Goal: Task Accomplishment & Management: Manage account settings

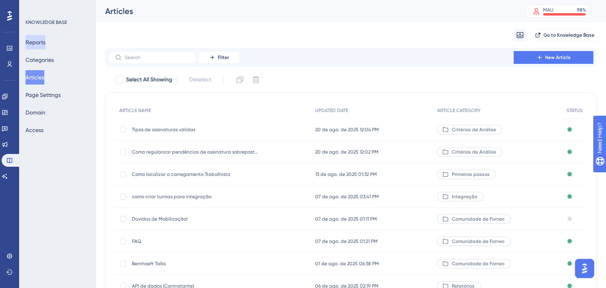
click at [45, 48] on button "Reports" at bounding box center [36, 42] width 20 height 14
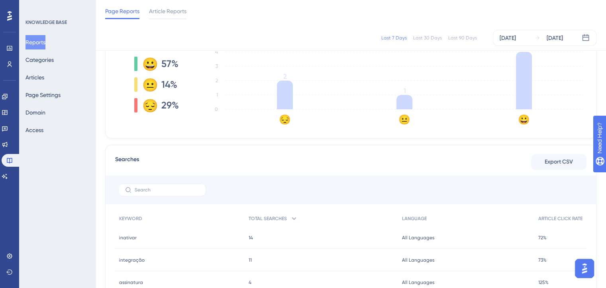
scroll to position [159, 0]
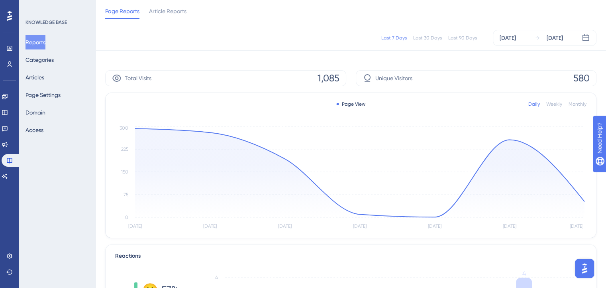
scroll to position [120, 0]
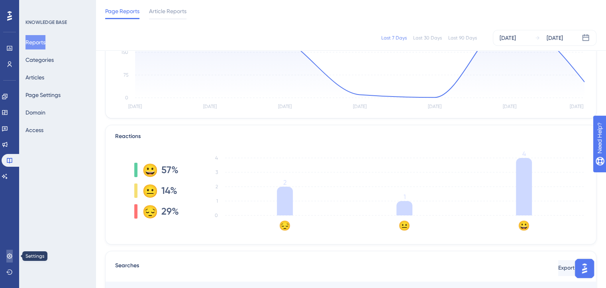
click at [6, 257] on icon at bounding box center [9, 256] width 6 height 6
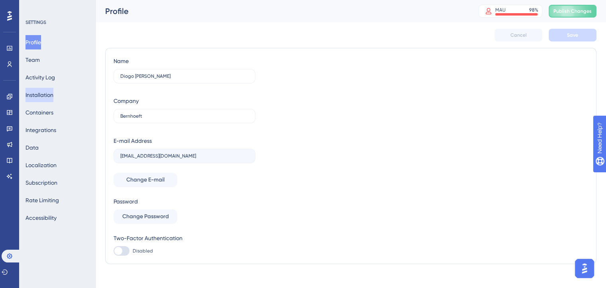
click at [39, 93] on button "Installation" at bounding box center [40, 95] width 28 height 14
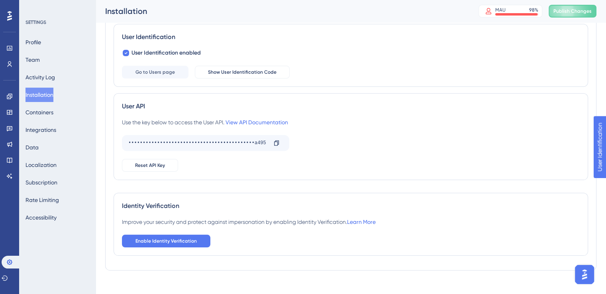
scroll to position [120, 0]
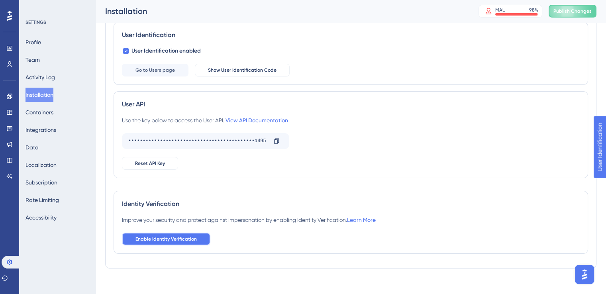
click at [149, 234] on button "Enable Identity Verification" at bounding box center [166, 239] width 88 height 13
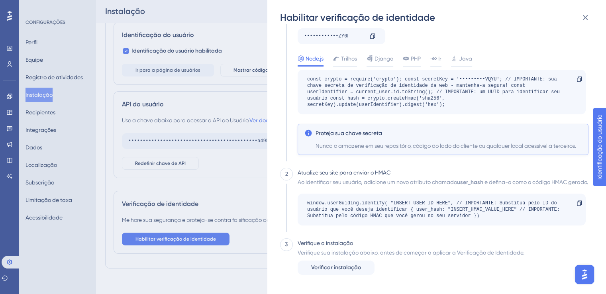
scroll to position [91, 0]
click at [591, 15] on button at bounding box center [585, 18] width 16 height 16
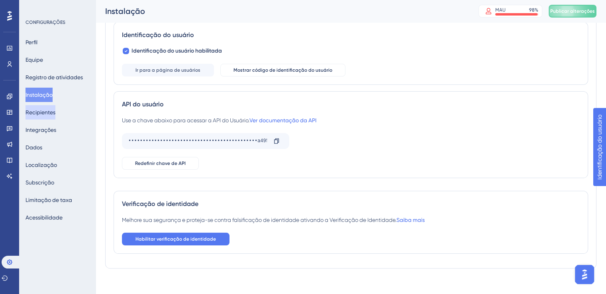
click at [38, 108] on font "Recipientes" at bounding box center [41, 113] width 30 height 10
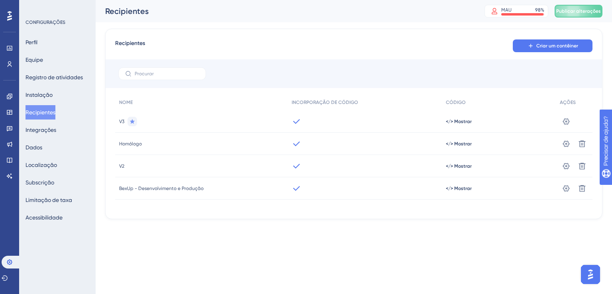
click at [296, 164] on icon at bounding box center [297, 166] width 10 height 10
click at [567, 165] on icon at bounding box center [566, 166] width 8 height 8
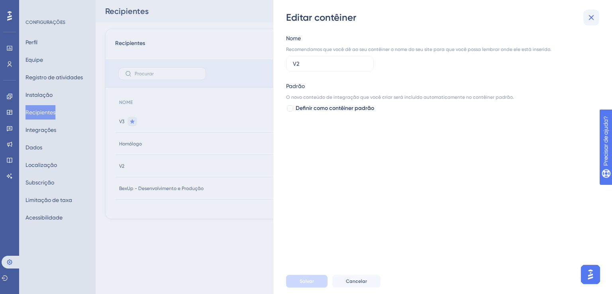
click at [585, 18] on button at bounding box center [591, 18] width 16 height 16
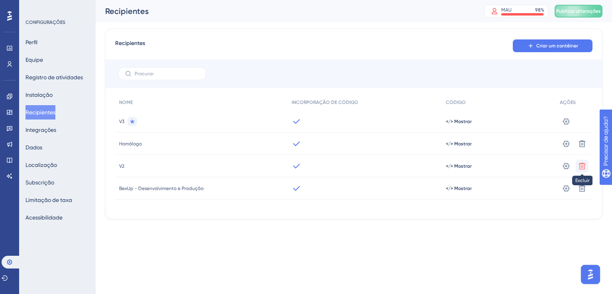
click at [578, 165] on icon at bounding box center [582, 166] width 8 height 8
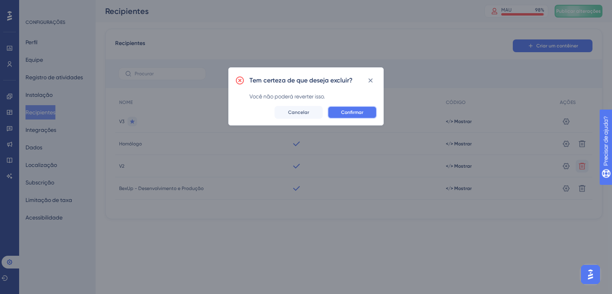
click at [350, 112] on font "Confirmar" at bounding box center [352, 113] width 22 height 6
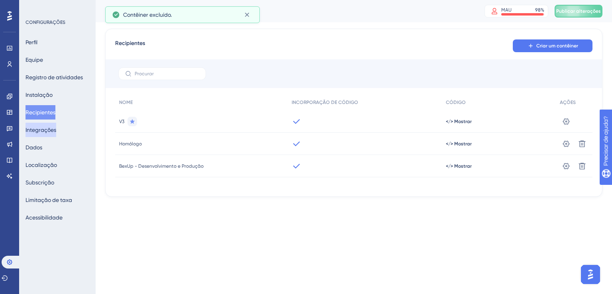
click at [53, 129] on font "Integrações" at bounding box center [41, 130] width 31 height 6
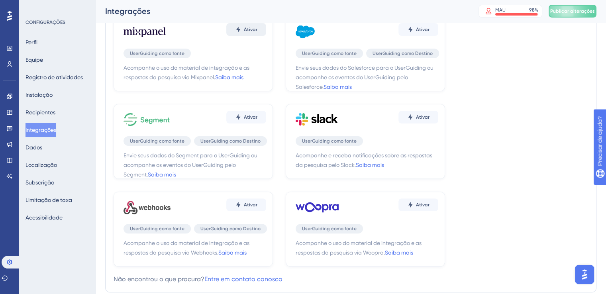
scroll to position [250, 0]
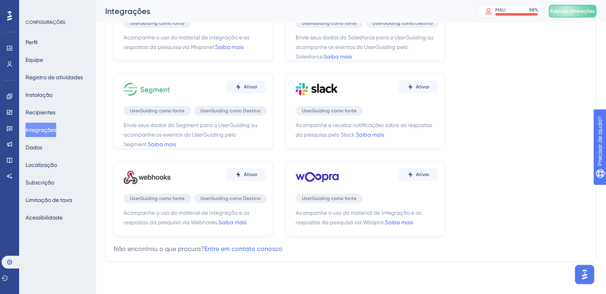
click at [54, 149] on div "Perfil Equipe Registro de atividades Instalação Recipientes Integrações Dados L…" at bounding box center [58, 130] width 65 height 190
click at [42, 149] on font "Dados" at bounding box center [34, 147] width 17 height 6
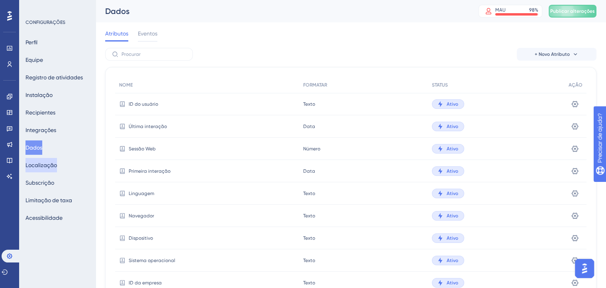
click at [57, 169] on font "Localização" at bounding box center [41, 165] width 31 height 10
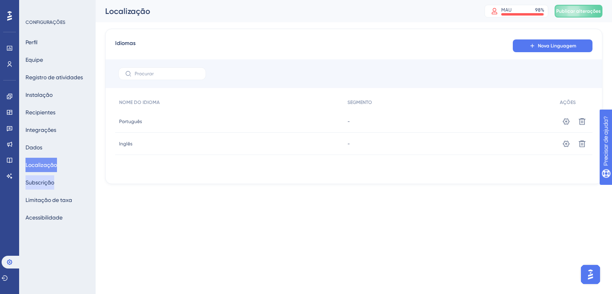
click at [54, 180] on button "Subscrição" at bounding box center [40, 182] width 29 height 14
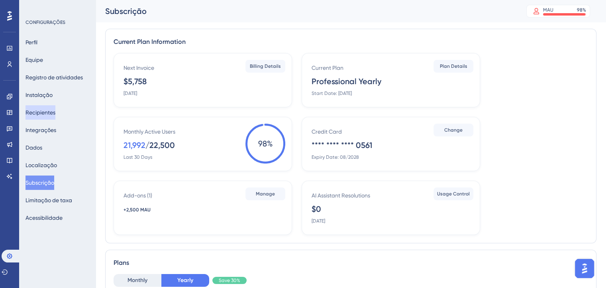
click at [55, 115] on font "Recipientes" at bounding box center [41, 112] width 30 height 6
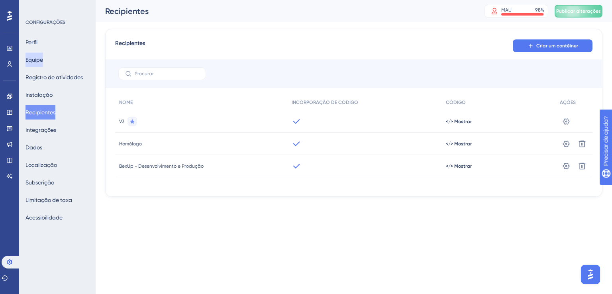
click at [36, 56] on font "Equipe" at bounding box center [35, 60] width 18 height 10
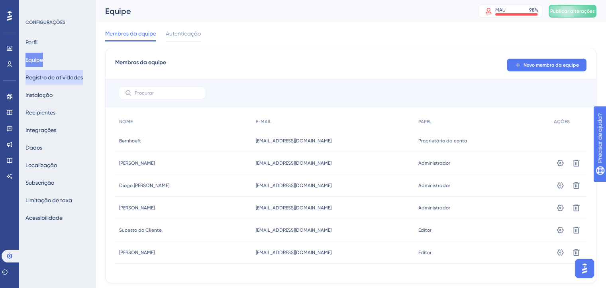
click at [45, 77] on font "Registro de atividades" at bounding box center [54, 77] width 57 height 6
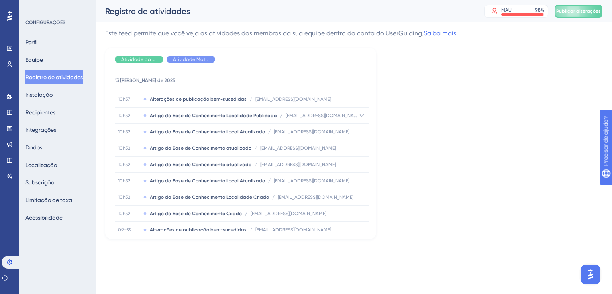
scroll to position [917, 0]
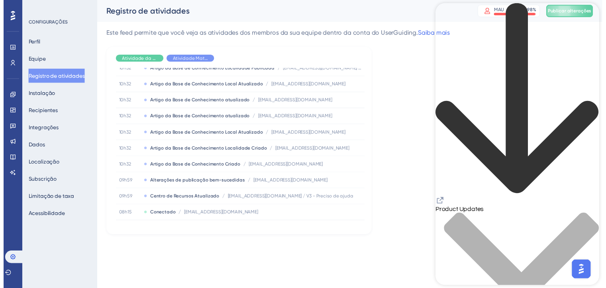
scroll to position [438, 0]
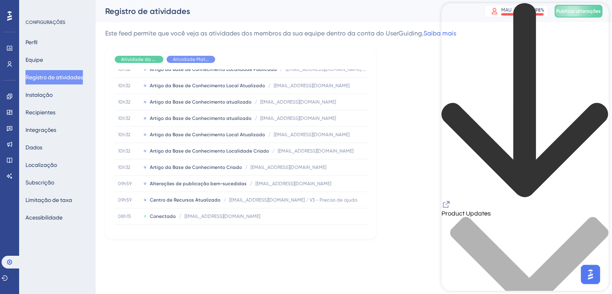
click at [451, 200] on icon "Cabeçalho do Centro de Recursos" at bounding box center [447, 205] width 10 height 10
click at [0, 0] on link at bounding box center [0, 0] width 0 height 0
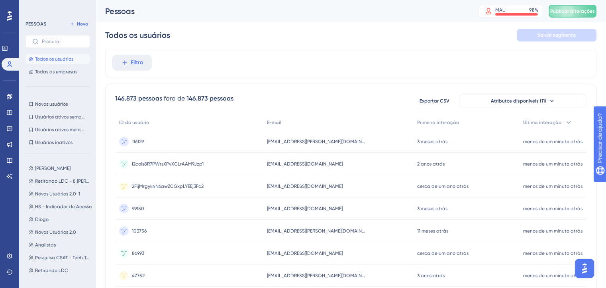
click at [156, 149] on div "116129 116129" at bounding box center [189, 141] width 148 height 22
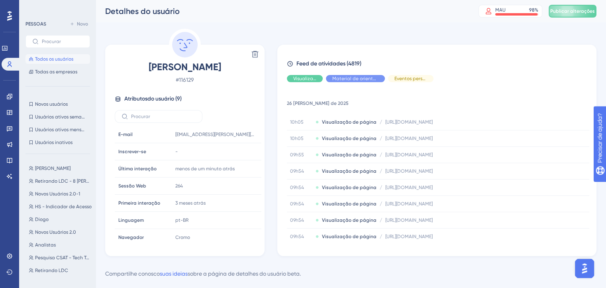
click at [61, 61] on font "Todos os usuários" at bounding box center [54, 59] width 38 height 6
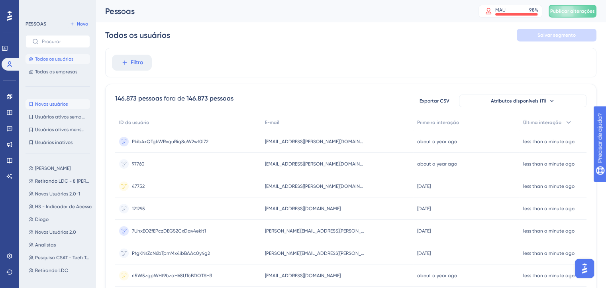
click at [59, 108] on button "Novos usuários Novos usuários" at bounding box center [58, 104] width 65 height 10
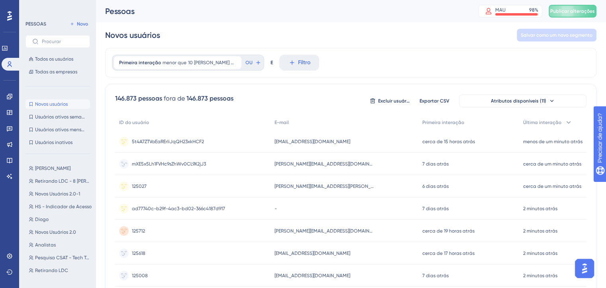
click at [162, 161] on font "mXE5x5Lh1FVHc9sZhWv0CL9X2jJ3" at bounding box center [169, 164] width 74 height 6
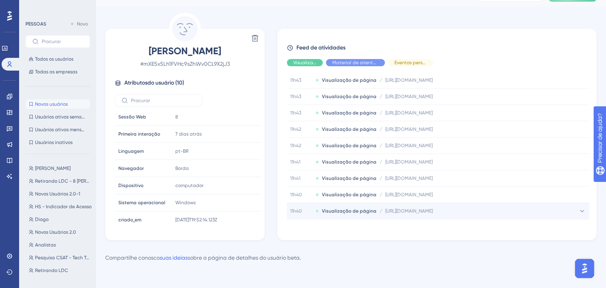
scroll to position [5955, 0]
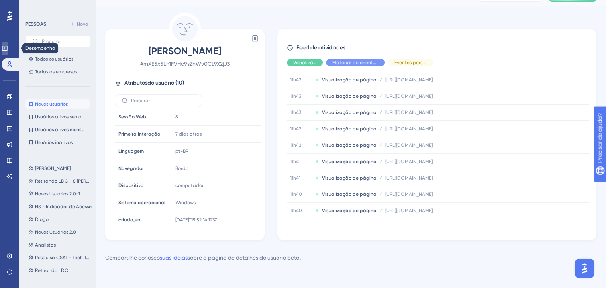
click at [0, 0] on icon at bounding box center [0, 0] width 0 height 0
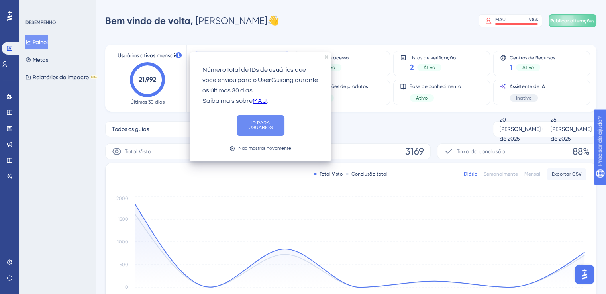
click at [249, 121] on font "IR PARA USUÁRIOS" at bounding box center [260, 126] width 37 height 10
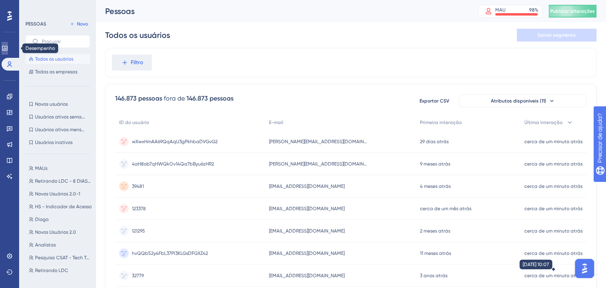
click at [0, 0] on link at bounding box center [0, 0] width 0 height 0
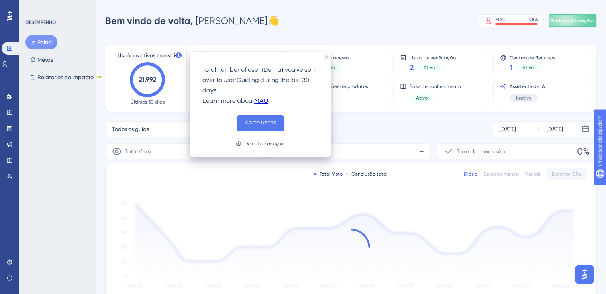
click at [181, 58] on icon at bounding box center [179, 55] width 6 height 6
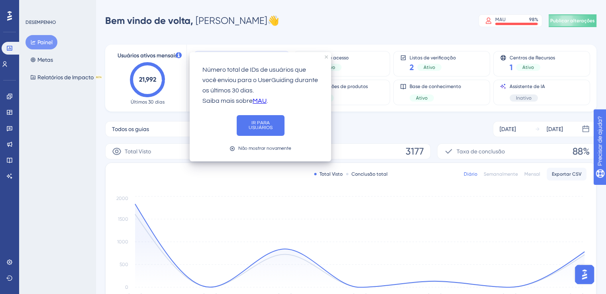
click at [256, 98] on font "MAU" at bounding box center [260, 101] width 14 height 6
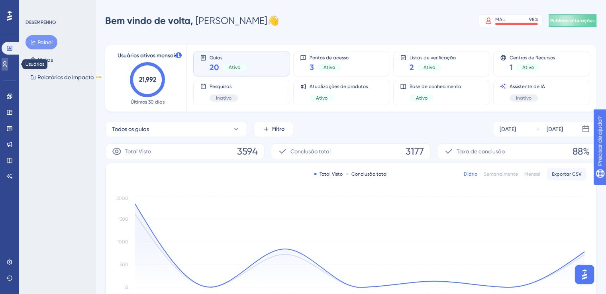
click at [0, 0] on icon at bounding box center [0, 0] width 0 height 0
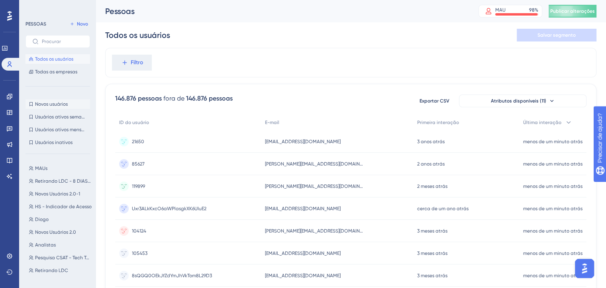
click at [68, 102] on button "Novos usuários Novos usuários" at bounding box center [58, 104] width 65 height 10
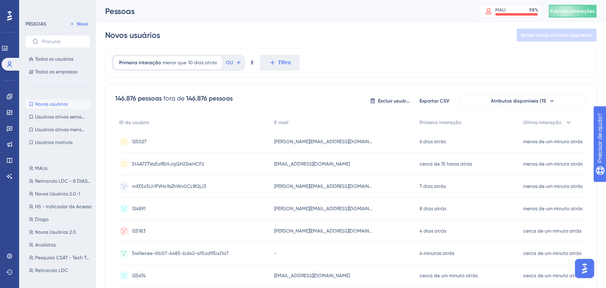
click at [156, 181] on div "mXE5x5Lh1FVHc9sZhWv0CL9X2jJ3 mXE5x5Lh1FVHc9sZhWv0CL9X2jJ3" at bounding box center [169, 186] width 74 height 22
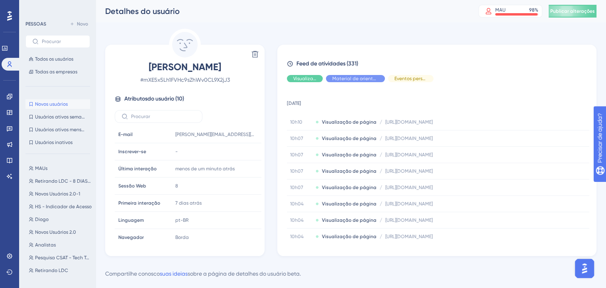
click at [48, 100] on button "Novos usuários Novos usuários" at bounding box center [58, 104] width 65 height 10
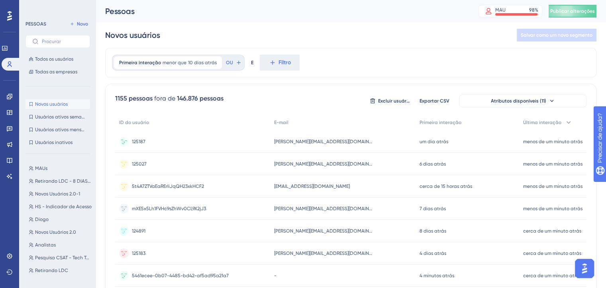
click at [191, 137] on div "125187 125187" at bounding box center [192, 141] width 155 height 22
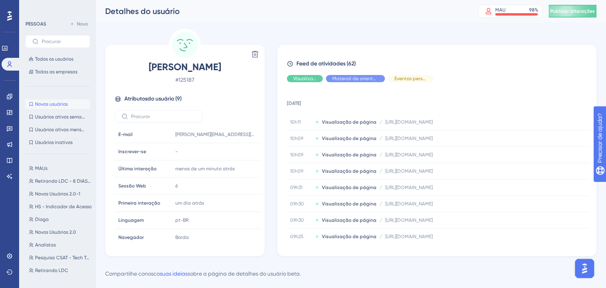
drag, startPoint x: 37, startPoint y: 107, endPoint x: 53, endPoint y: 110, distance: 15.9
click at [37, 106] on button "Novos usuários Novos usuários" at bounding box center [58, 104] width 65 height 10
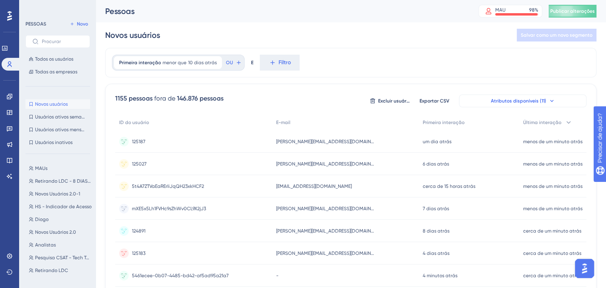
click at [493, 101] on font "Atributos disponíveis (11)" at bounding box center [518, 101] width 55 height 6
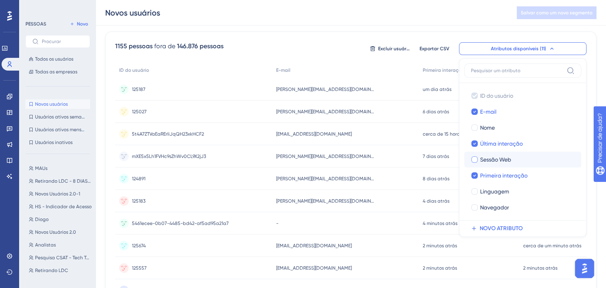
click at [477, 163] on label "Sessão Web" at bounding box center [523, 160] width 104 height 10
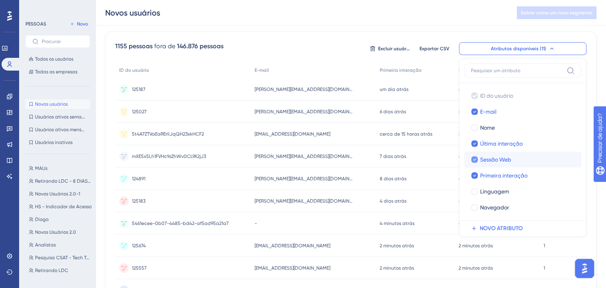
click at [477, 163] on label "Sessão Web" at bounding box center [523, 160] width 104 height 10
checkbox input "false"
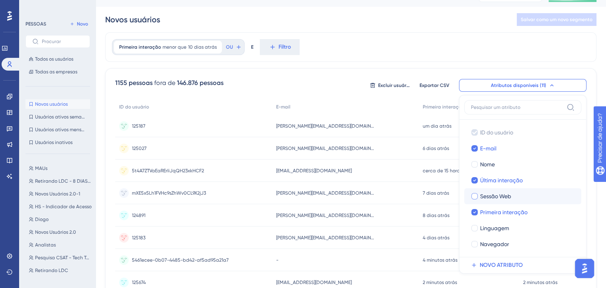
scroll to position [40, 0]
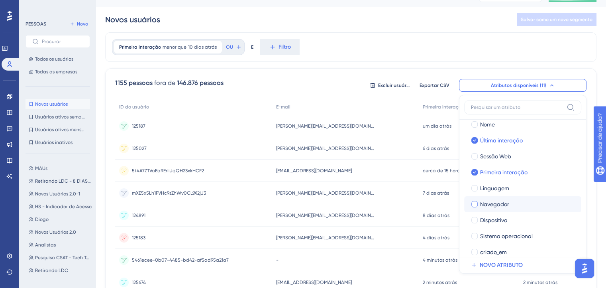
click at [478, 200] on label "Navegador" at bounding box center [523, 204] width 104 height 10
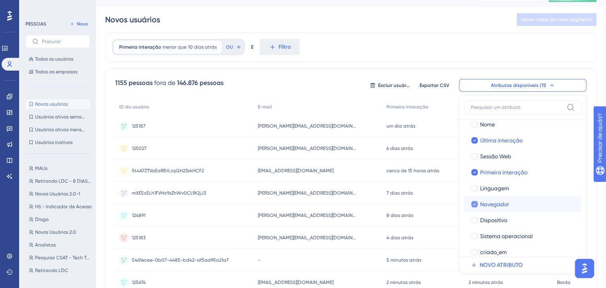
click at [477, 206] on div at bounding box center [475, 204] width 8 height 8
checkbox input "false"
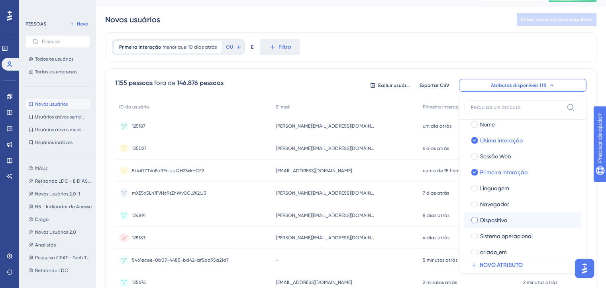
click at [474, 216] on div at bounding box center [475, 220] width 8 height 8
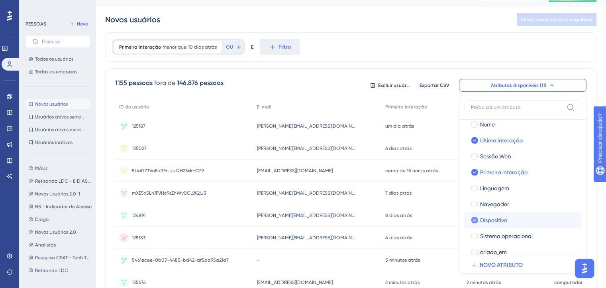
click at [474, 216] on div at bounding box center [475, 220] width 8 height 8
checkbox input "false"
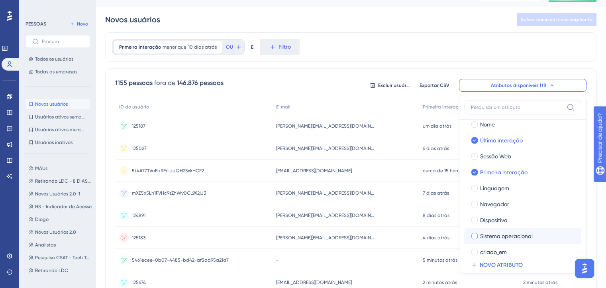
click at [481, 233] on font "Sistema operacional" at bounding box center [506, 236] width 53 height 6
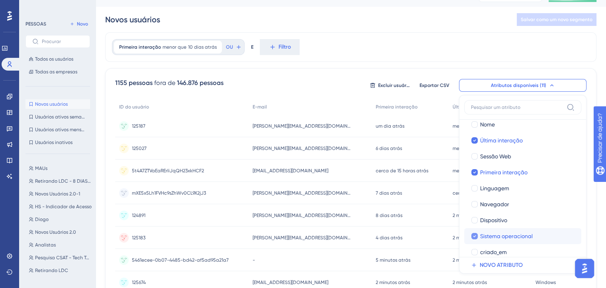
click at [481, 233] on font "Sistema operacional" at bounding box center [506, 236] width 53 height 6
checkbox input "false"
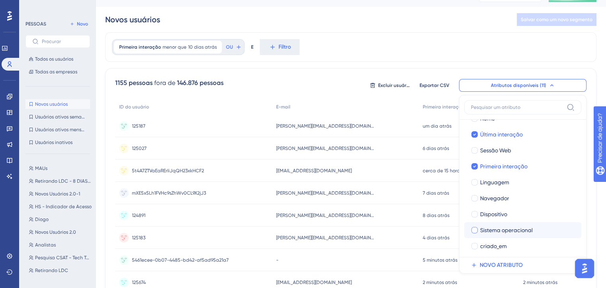
scroll to position [47, 0]
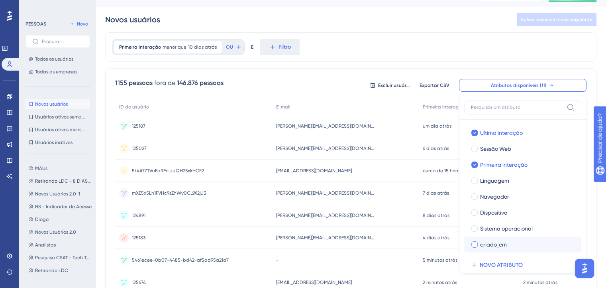
click at [483, 247] on span "criado_em" at bounding box center [493, 244] width 27 height 10
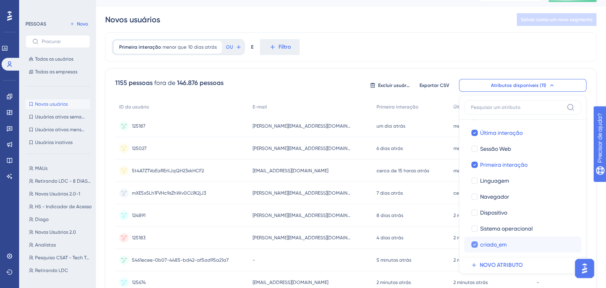
click at [483, 247] on span "criado_em" at bounding box center [493, 244] width 27 height 10
checkbox input "false"
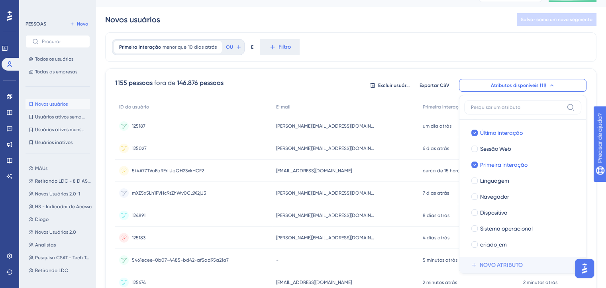
click at [489, 259] on button "NOVO ATRIBUTO" at bounding box center [525, 265] width 122 height 16
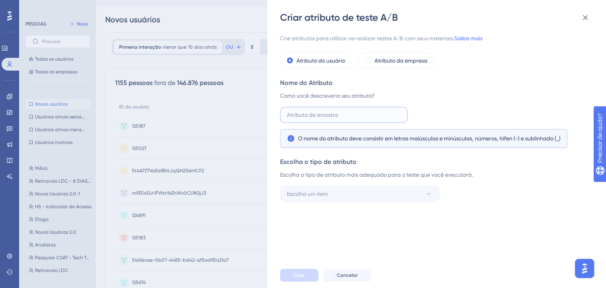
click at [310, 112] on input "text" at bounding box center [344, 114] width 114 height 9
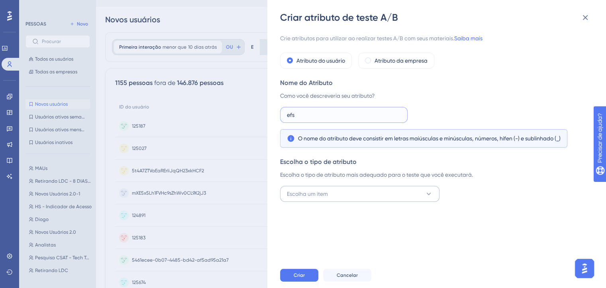
type input "efs"
click at [388, 199] on button "Escolha um item" at bounding box center [359, 194] width 159 height 16
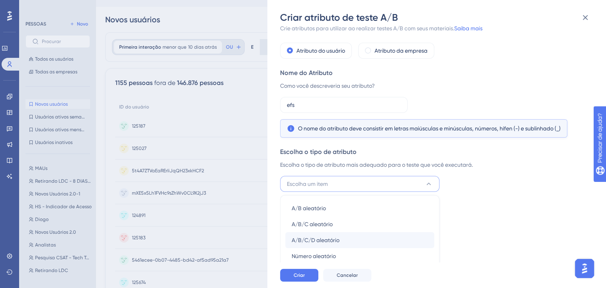
scroll to position [55, 0]
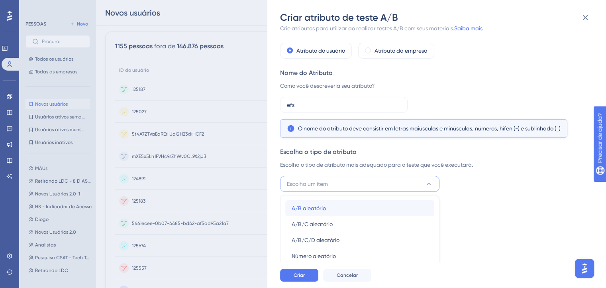
click at [324, 212] on span "A/B aleatório" at bounding box center [309, 208] width 34 height 10
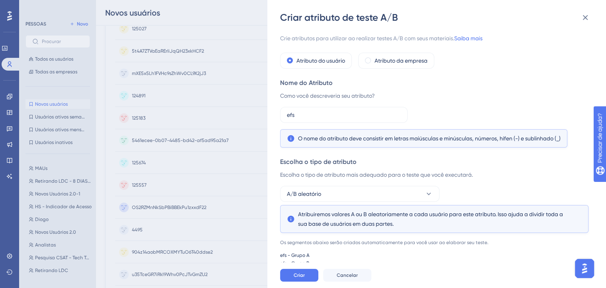
scroll to position [175, 0]
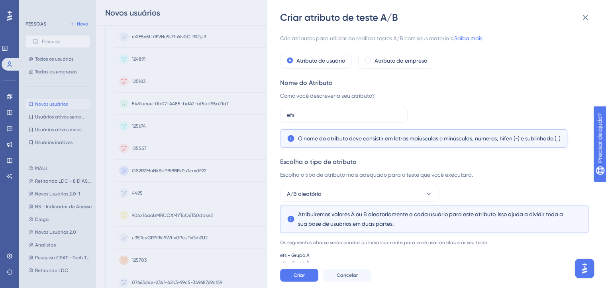
click at [284, 255] on font "efs - Grupo A" at bounding box center [294, 255] width 29 height 6
click at [351, 278] on font "Cancelar" at bounding box center [347, 275] width 21 height 6
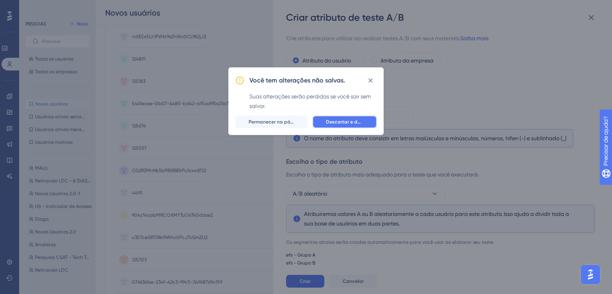
click at [340, 123] on font "Descartar e deixar" at bounding box center [347, 122] width 43 height 6
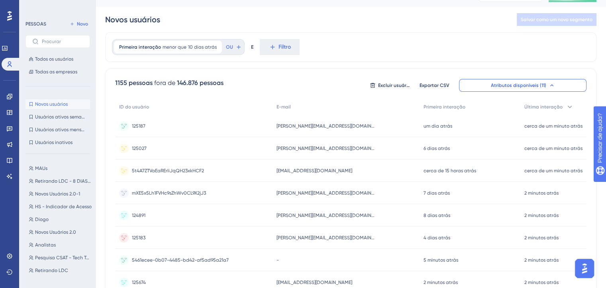
scroll to position [0, 0]
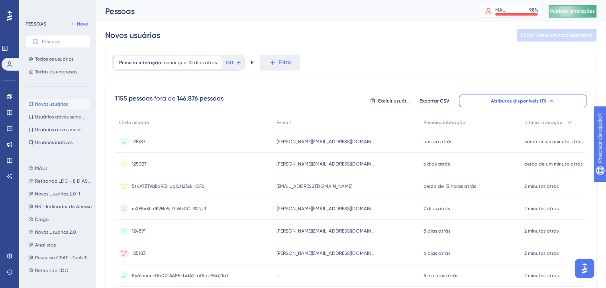
click at [561, 15] on button "Publicar alterações" at bounding box center [573, 11] width 48 height 13
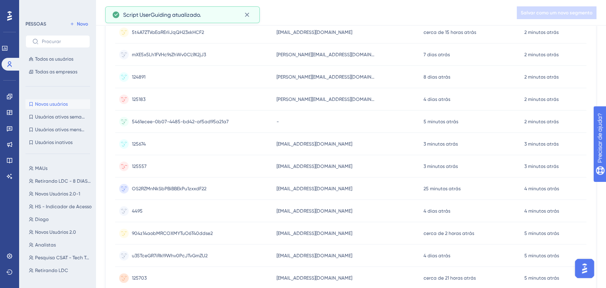
scroll to position [199, 0]
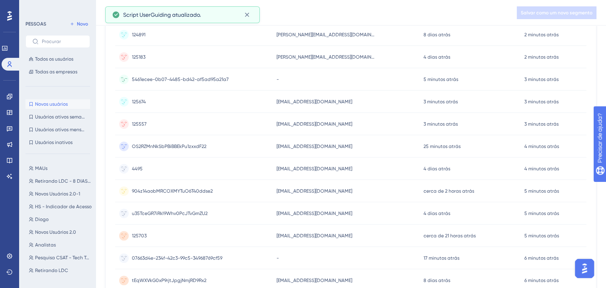
click at [201, 79] on font "5461ecee-0b07-4485-bd42-af5ad95a21a7" at bounding box center [180, 80] width 97 height 6
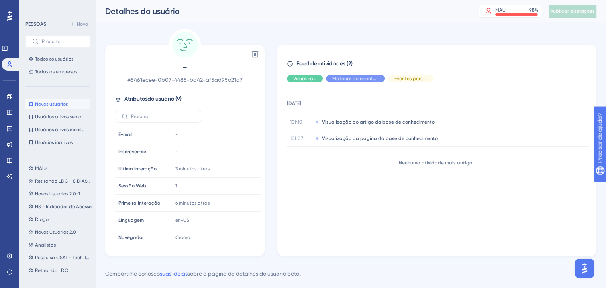
click at [61, 107] on span "Novos usuários" at bounding box center [51, 104] width 33 height 6
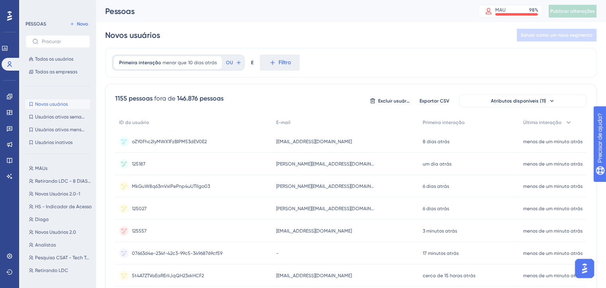
click at [175, 184] on font "MkGuW8q63mVxlPePnp4uUTIlgo03" at bounding box center [171, 186] width 78 height 6
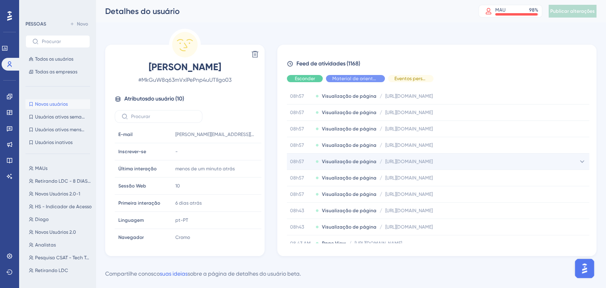
scroll to position [2887, 0]
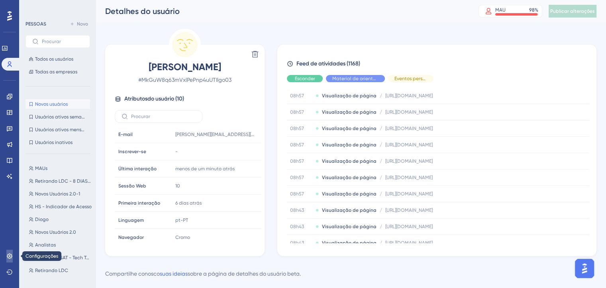
click at [6, 253] on link at bounding box center [9, 255] width 6 height 13
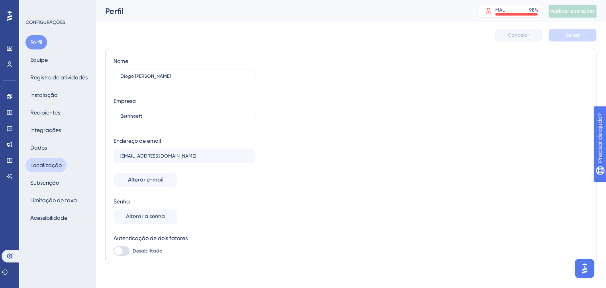
click at [39, 165] on font "Localização" at bounding box center [45, 165] width 31 height 6
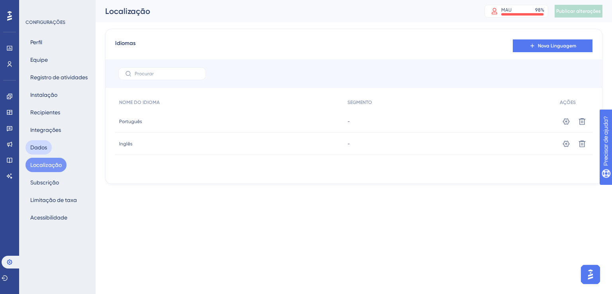
click at [44, 143] on font "Dados" at bounding box center [38, 148] width 17 height 10
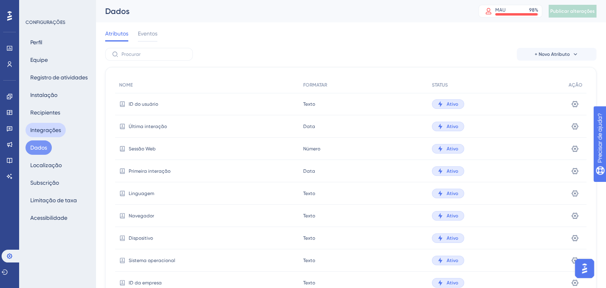
click at [46, 126] on font "Integrações" at bounding box center [45, 130] width 31 height 10
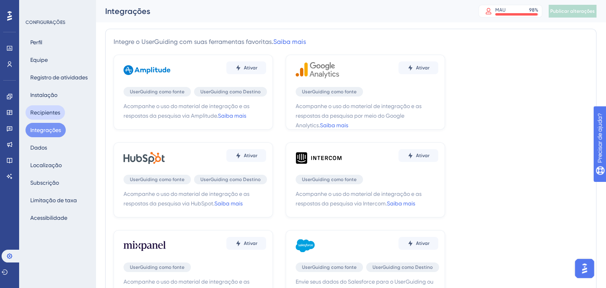
click at [47, 112] on font "Recipientes" at bounding box center [45, 112] width 30 height 6
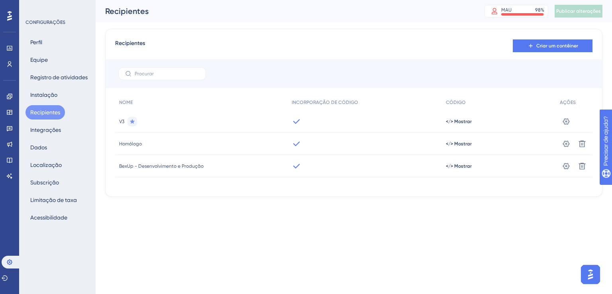
click at [290, 158] on div at bounding box center [365, 166] width 155 height 22
click at [290, 169] on div at bounding box center [365, 166] width 155 height 22
click at [571, 169] on button at bounding box center [566, 166] width 13 height 13
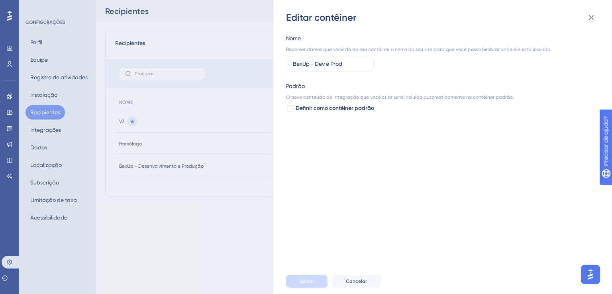
click at [296, 87] on font "Padrão" at bounding box center [295, 86] width 19 height 6
click at [595, 21] on icon at bounding box center [592, 18] width 10 height 10
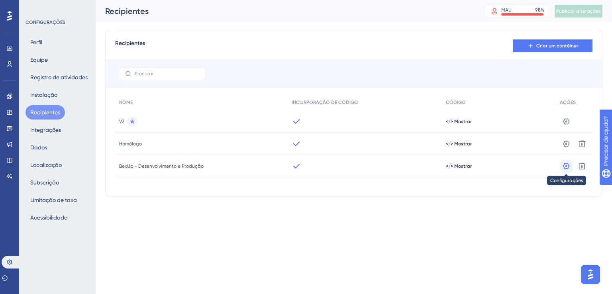
click at [569, 168] on icon at bounding box center [566, 166] width 8 height 8
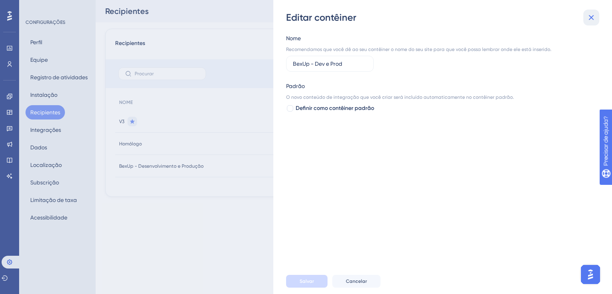
click at [593, 21] on icon at bounding box center [592, 18] width 10 height 10
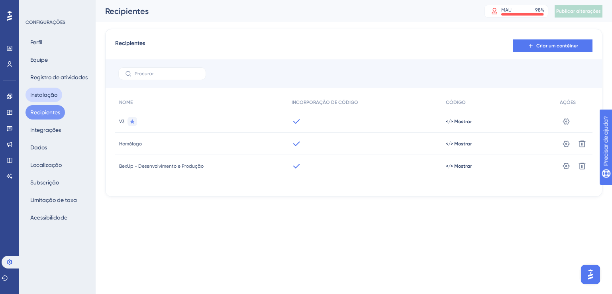
click at [30, 97] on button "Instalação" at bounding box center [44, 95] width 37 height 14
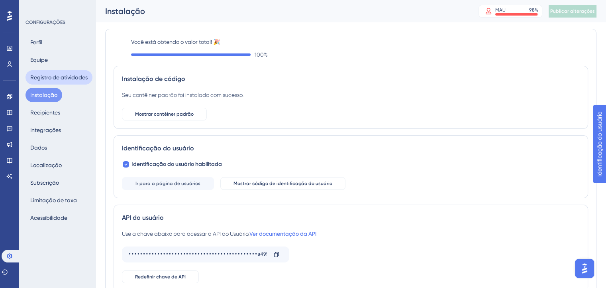
click at [55, 79] on font "Registro de atividades" at bounding box center [58, 77] width 57 height 6
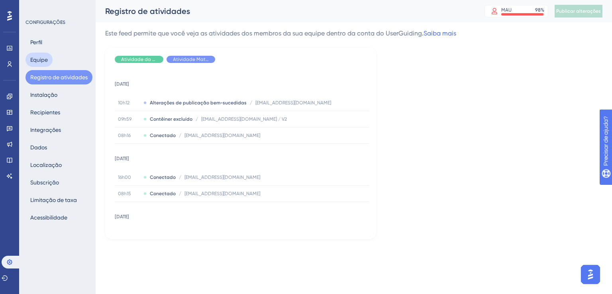
click at [35, 63] on font "Equipe" at bounding box center [39, 60] width 18 height 10
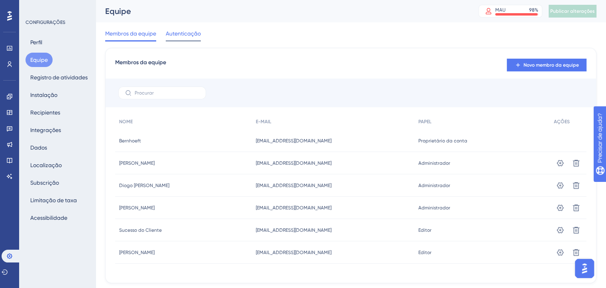
click at [188, 36] on font "Autenticação" at bounding box center [183, 33] width 35 height 6
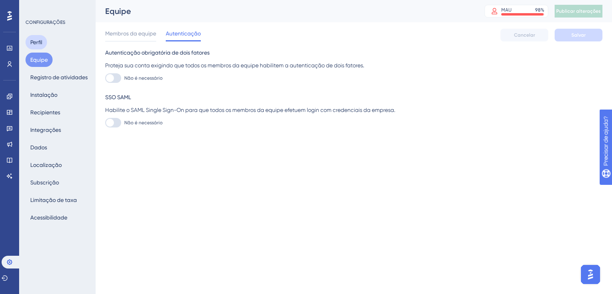
click at [41, 37] on button "Perfil" at bounding box center [37, 42] width 22 height 14
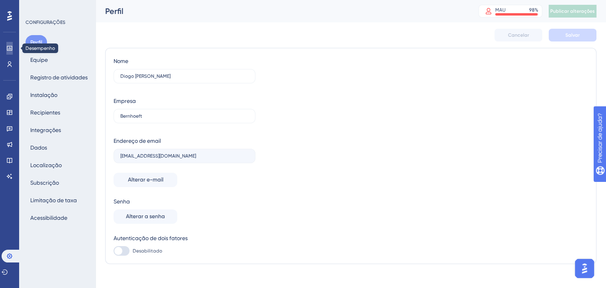
click at [0, 0] on link at bounding box center [0, 0] width 0 height 0
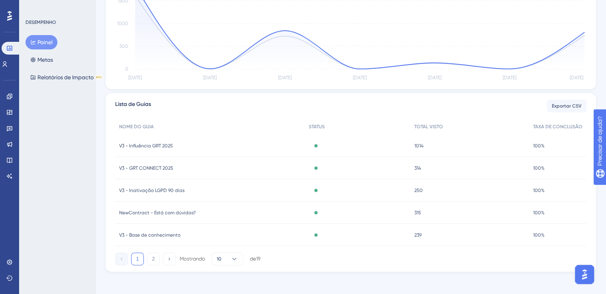
scroll to position [222, 0]
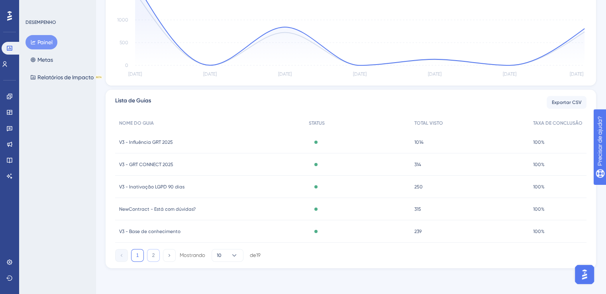
click at [150, 258] on button "2" at bounding box center [153, 255] width 13 height 13
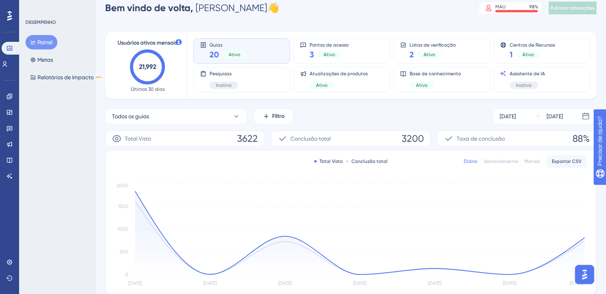
scroll to position [10, 0]
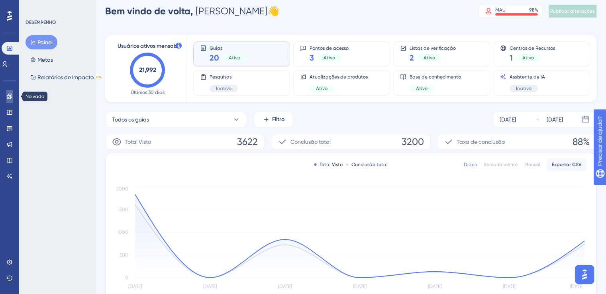
click at [0, 0] on icon at bounding box center [0, 0] width 0 height 0
